Goal: Task Accomplishment & Management: Manage account settings

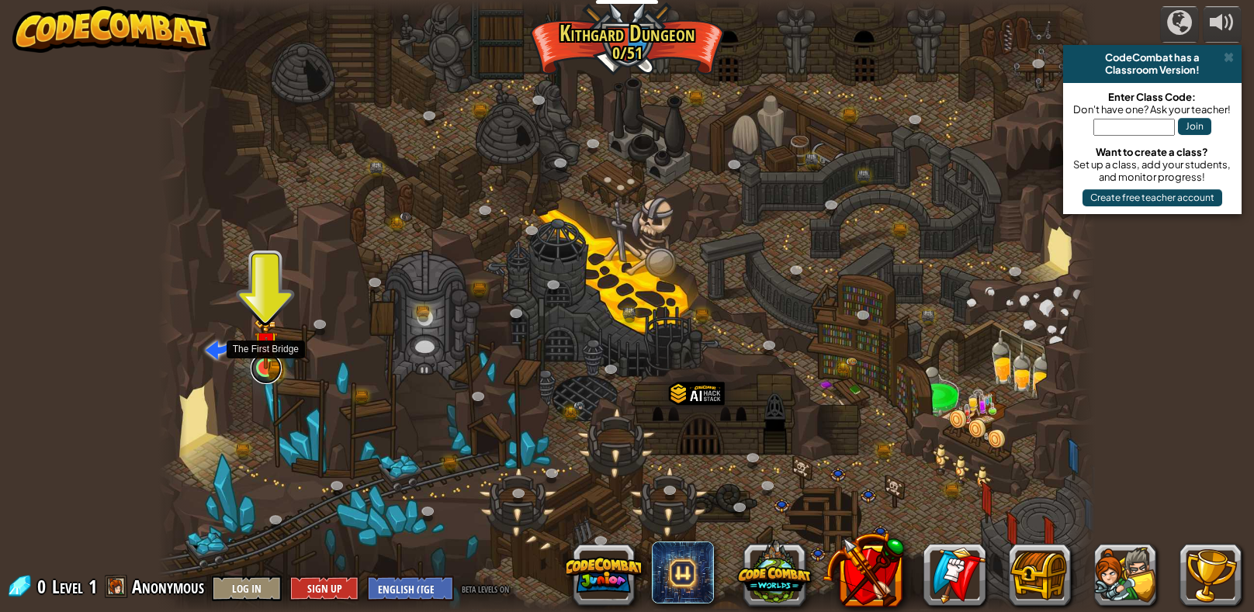
click at [264, 373] on link at bounding box center [266, 368] width 31 height 31
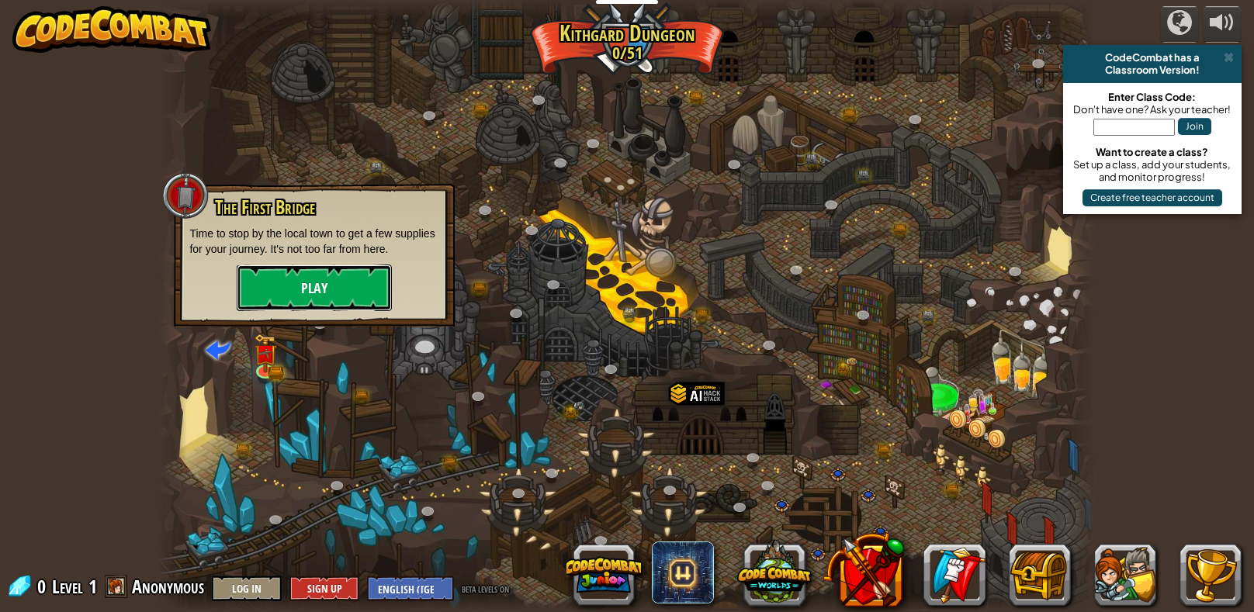
click at [318, 305] on button "Play" at bounding box center [314, 288] width 155 height 47
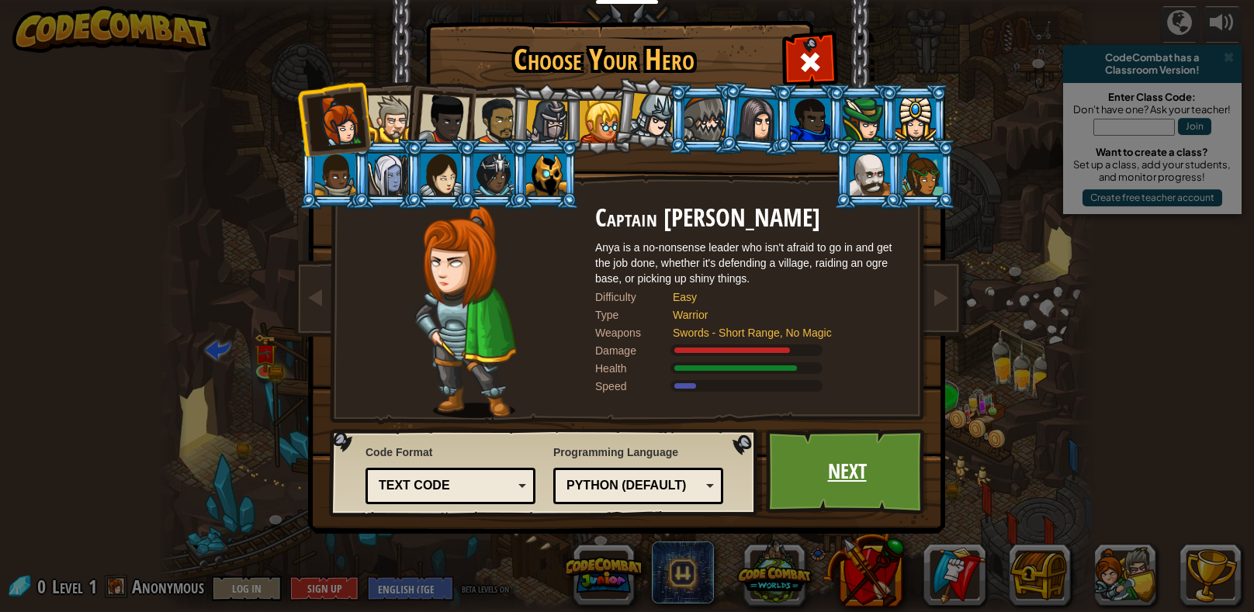
click at [786, 493] on link "Next" at bounding box center [847, 471] width 162 height 85
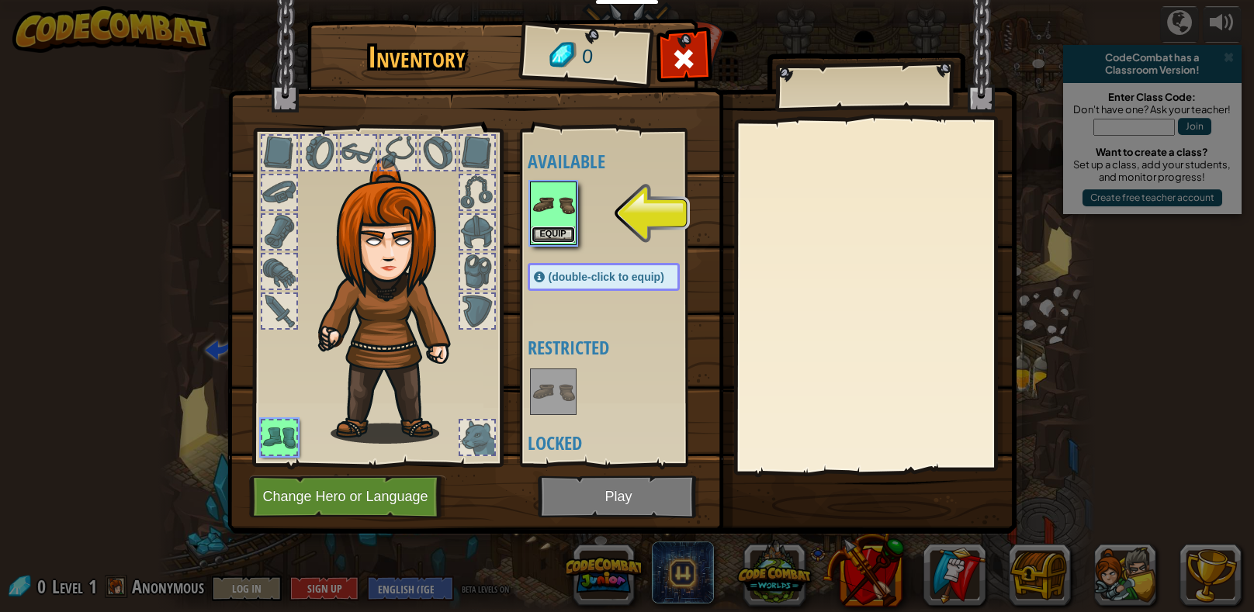
click at [556, 231] on button "Equip" at bounding box center [552, 235] width 43 height 16
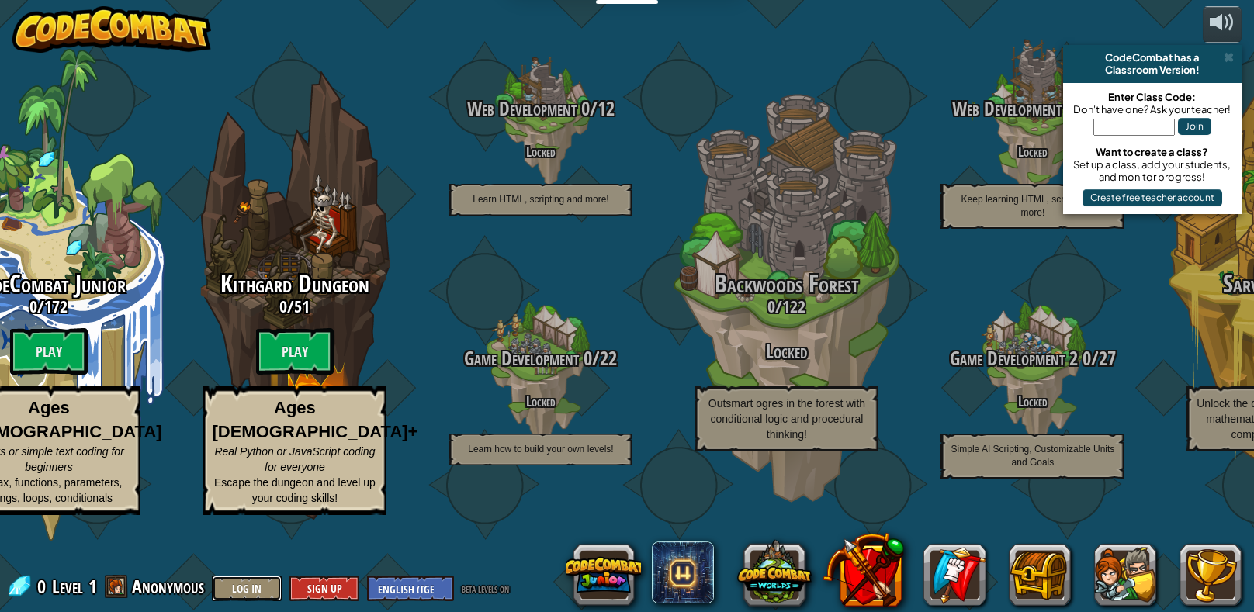
click at [248, 590] on button "Log In" at bounding box center [247, 589] width 70 height 26
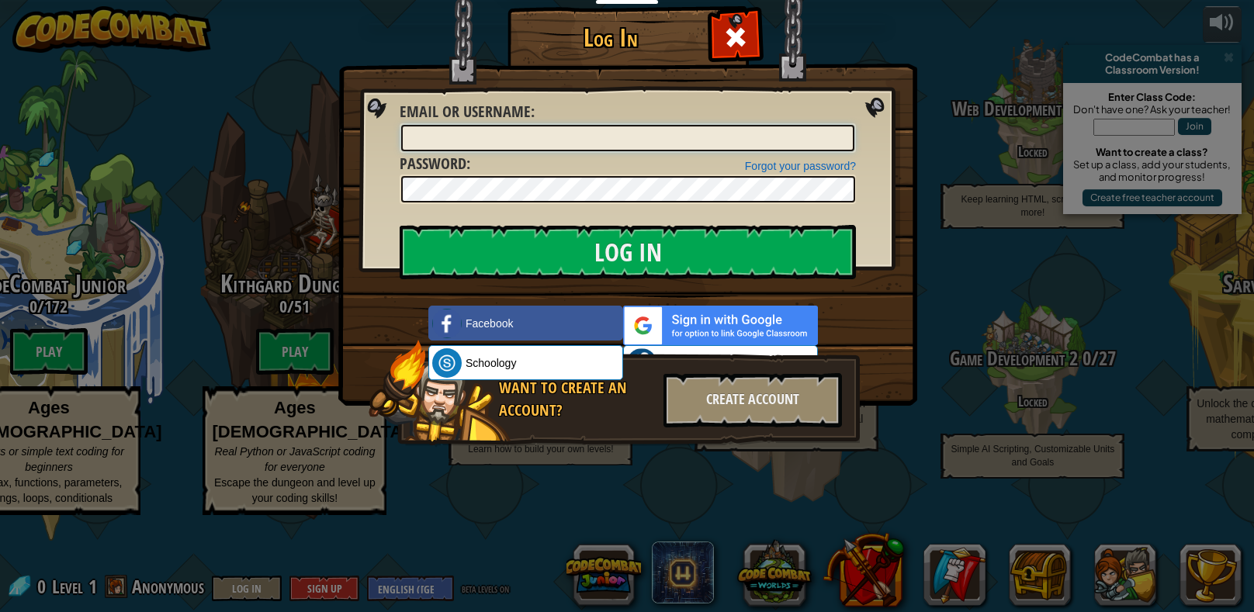
type input "faststella"
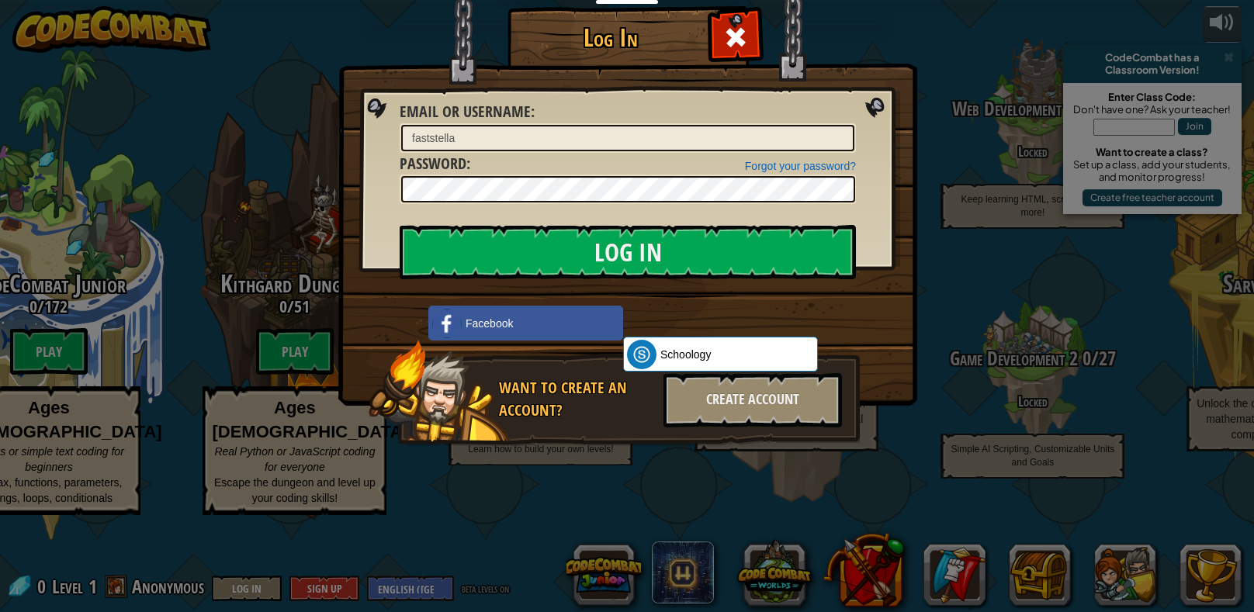
click at [529, 137] on input "faststella" at bounding box center [627, 138] width 453 height 26
click at [578, 282] on img at bounding box center [627, 180] width 579 height 452
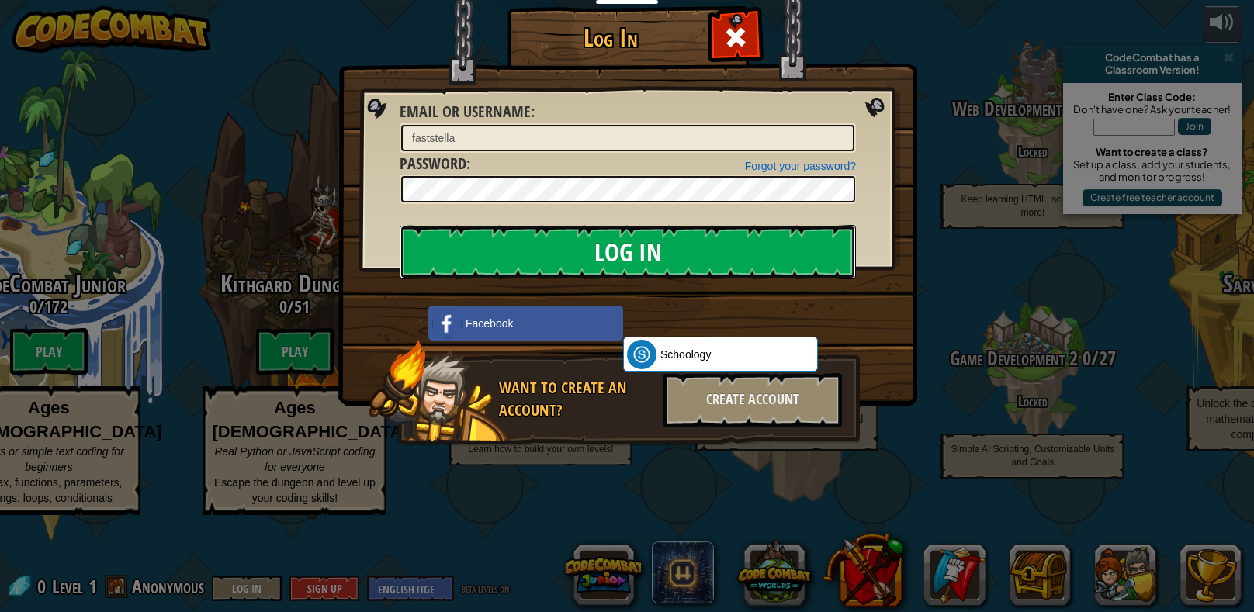
click at [587, 265] on input "Log In" at bounding box center [628, 252] width 456 height 54
